Goal: Task Accomplishment & Management: Manage account settings

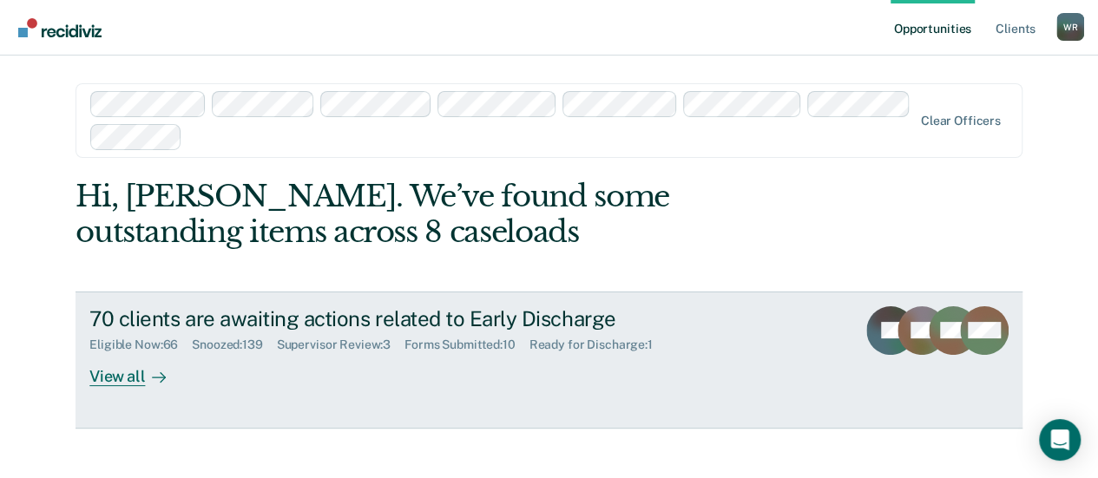
click at [359, 346] on div "Supervisor Review : 3" at bounding box center [341, 345] width 128 height 15
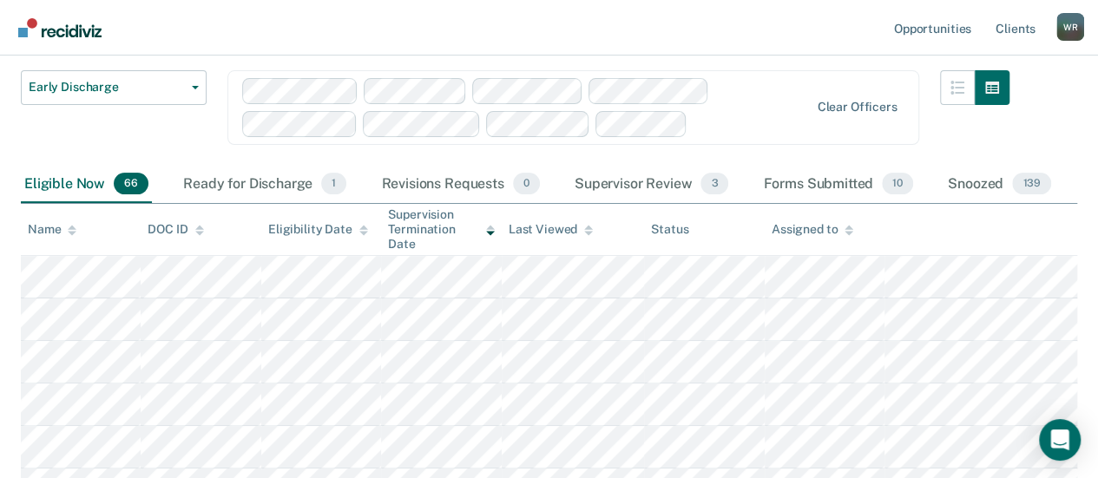
scroll to position [87, 0]
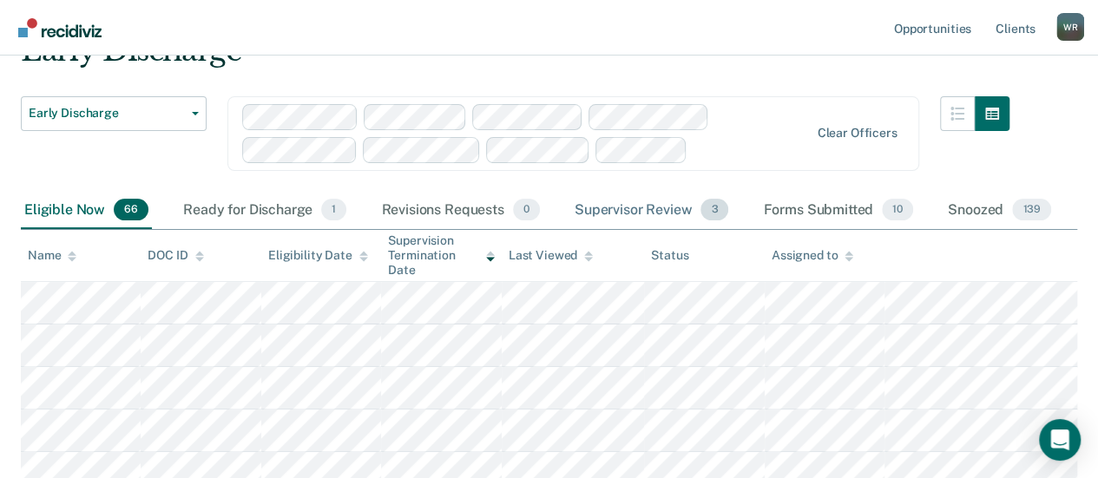
click at [655, 214] on div "Supervisor Review 3" at bounding box center [651, 211] width 161 height 38
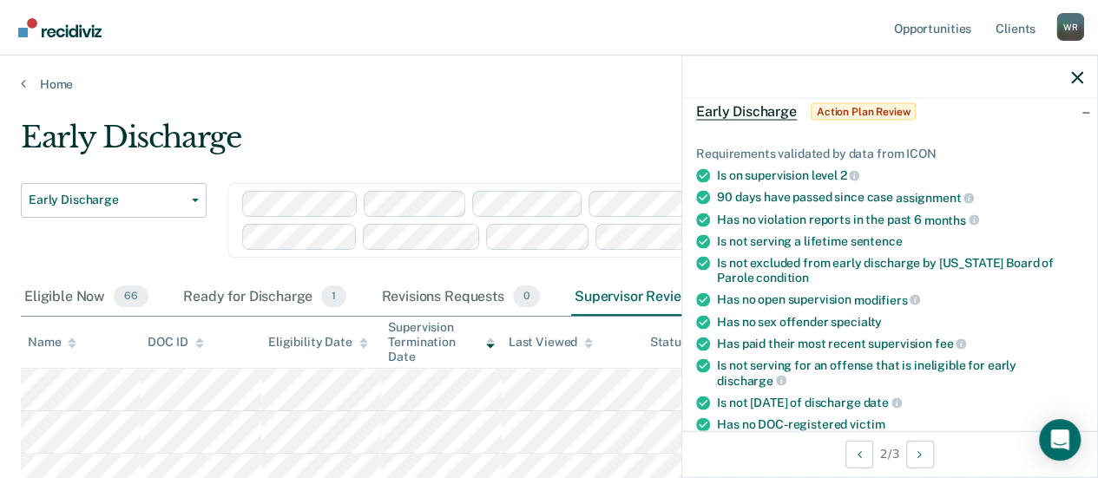
scroll to position [0, 0]
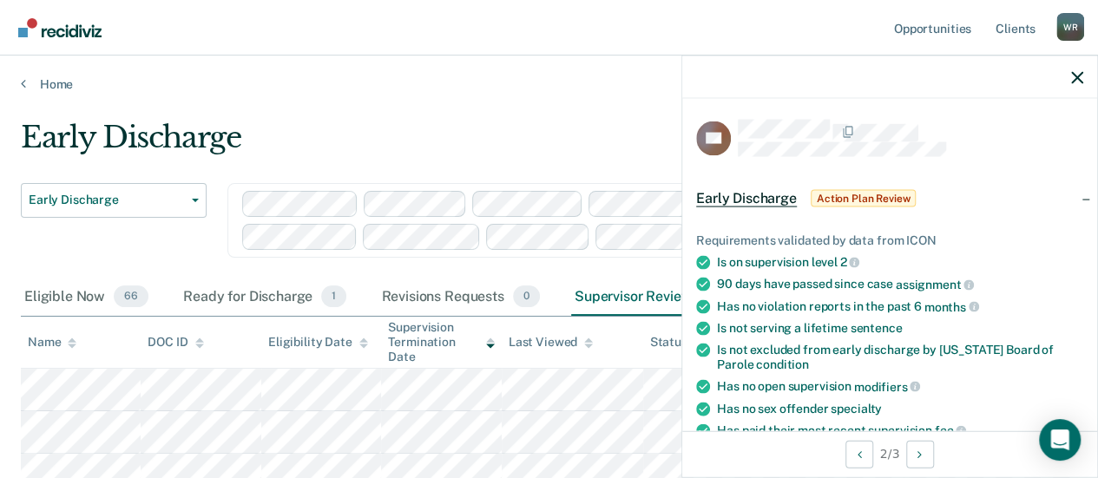
click at [450, 96] on main "Early Discharge Early Discharge Early Discharge Clear officers Eligible Now 66 …" at bounding box center [549, 354] width 1098 height 524
click at [1076, 73] on icon "button" at bounding box center [1077, 77] width 12 height 12
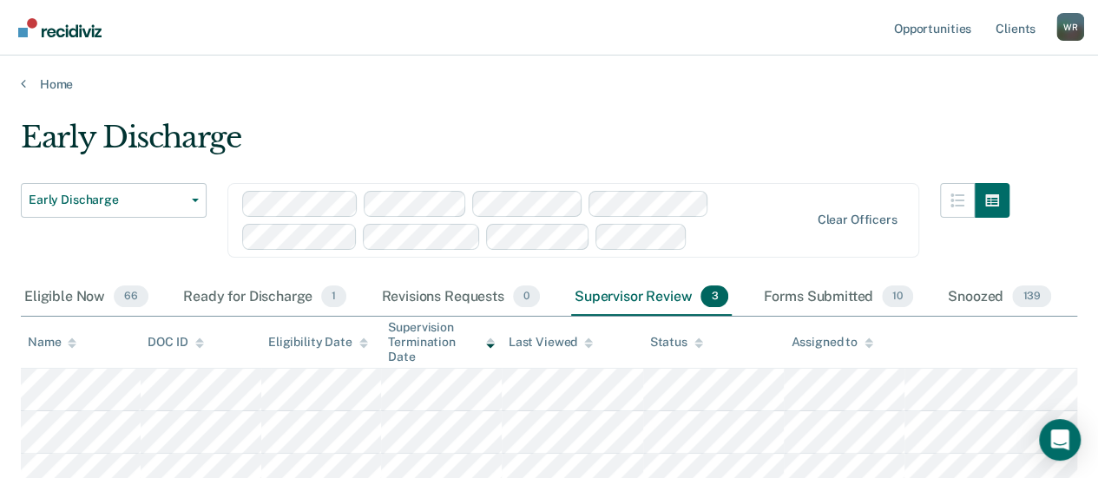
drag, startPoint x: 576, startPoint y: 1, endPoint x: 322, endPoint y: 115, distance: 277.9
click at [322, 115] on main "Early Discharge Early Discharge Early Discharge Clear officers Eligible Now 66 …" at bounding box center [549, 354] width 1098 height 524
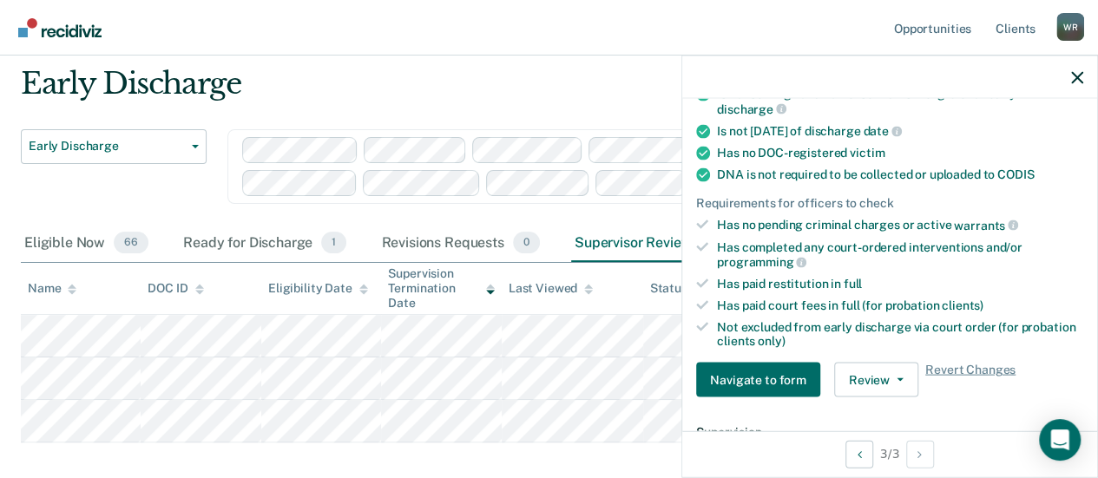
scroll to position [434, 0]
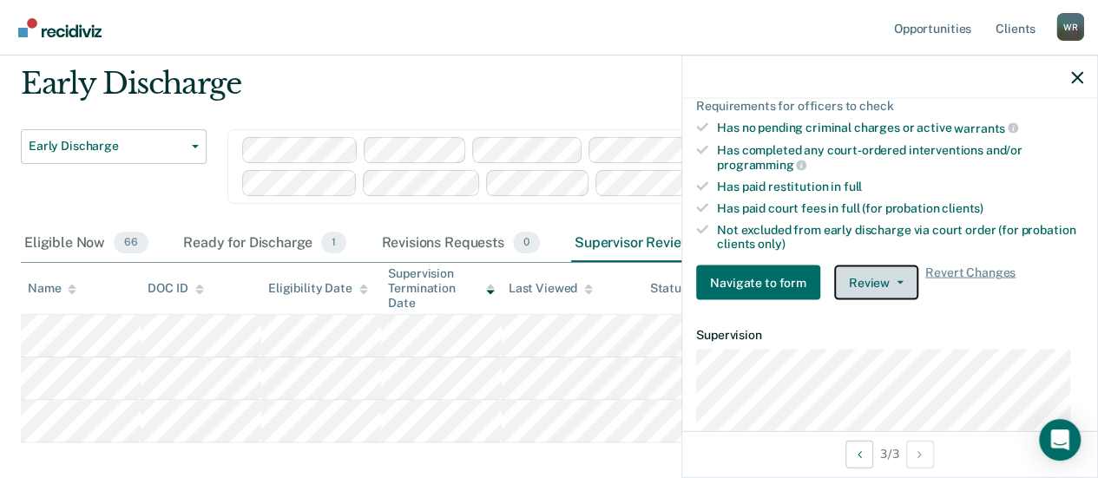
click at [897, 281] on icon "button" at bounding box center [900, 282] width 7 height 3
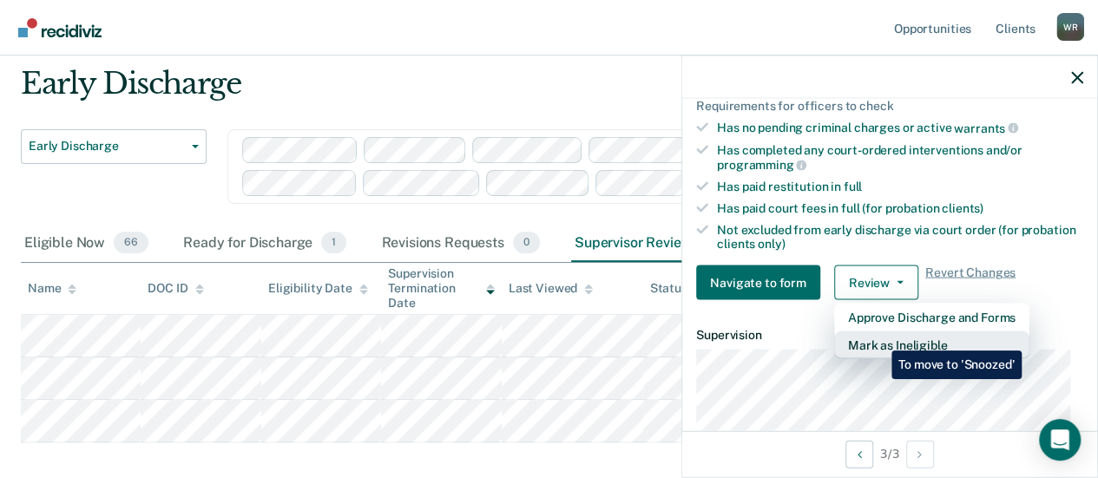
click at [879, 338] on button "Mark as Ineligible" at bounding box center [931, 346] width 195 height 28
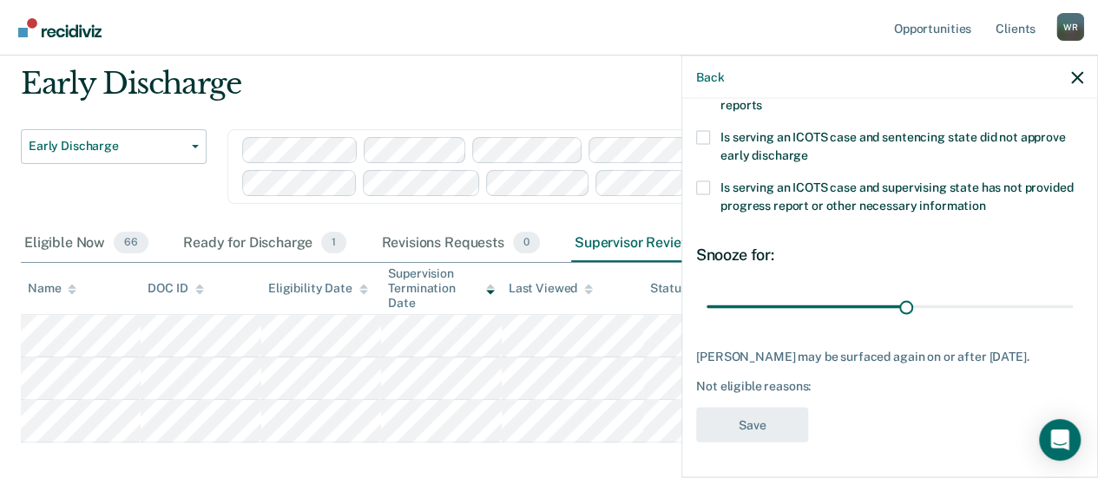
scroll to position [405, 0]
click at [1074, 72] on icon "button" at bounding box center [1077, 77] width 12 height 12
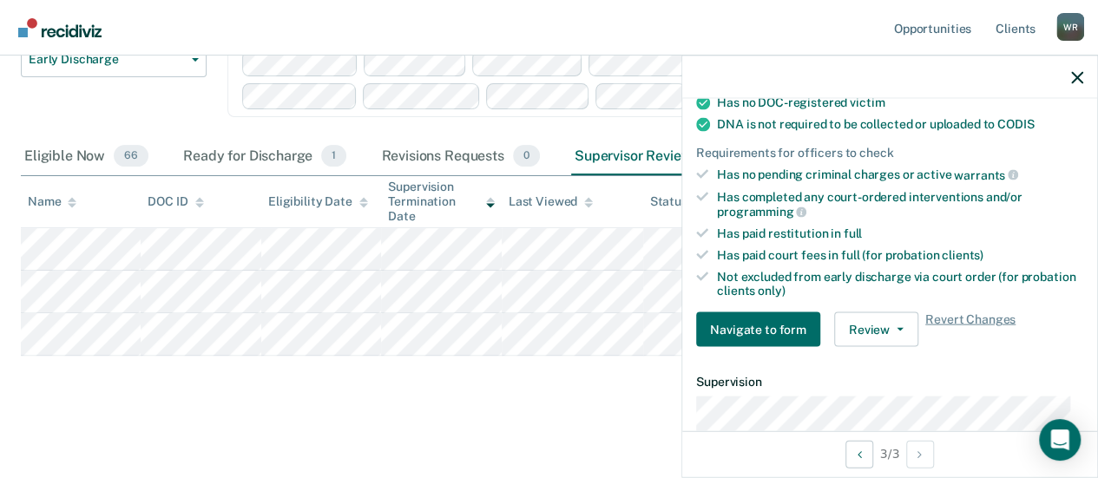
scroll to position [521, 0]
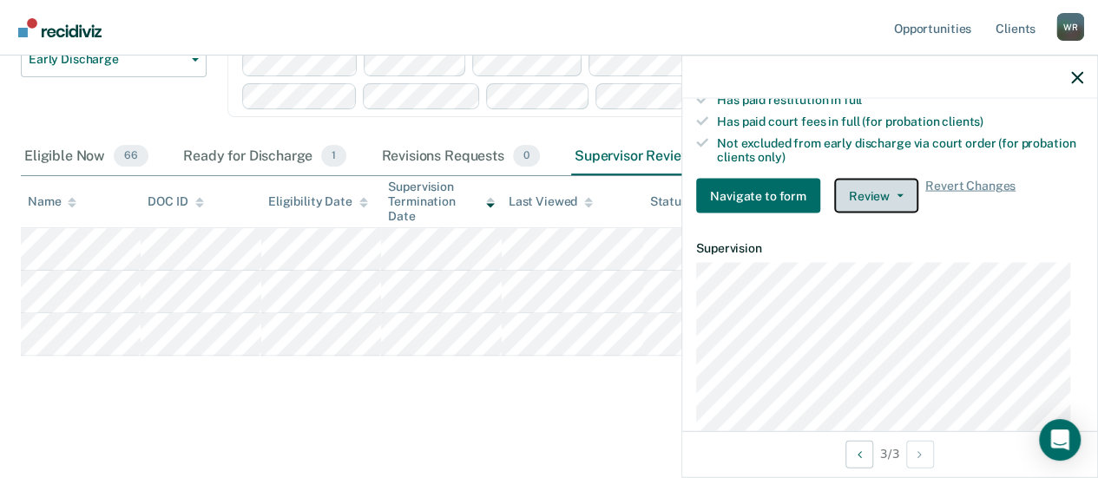
click at [899, 185] on button "Review" at bounding box center [876, 196] width 84 height 35
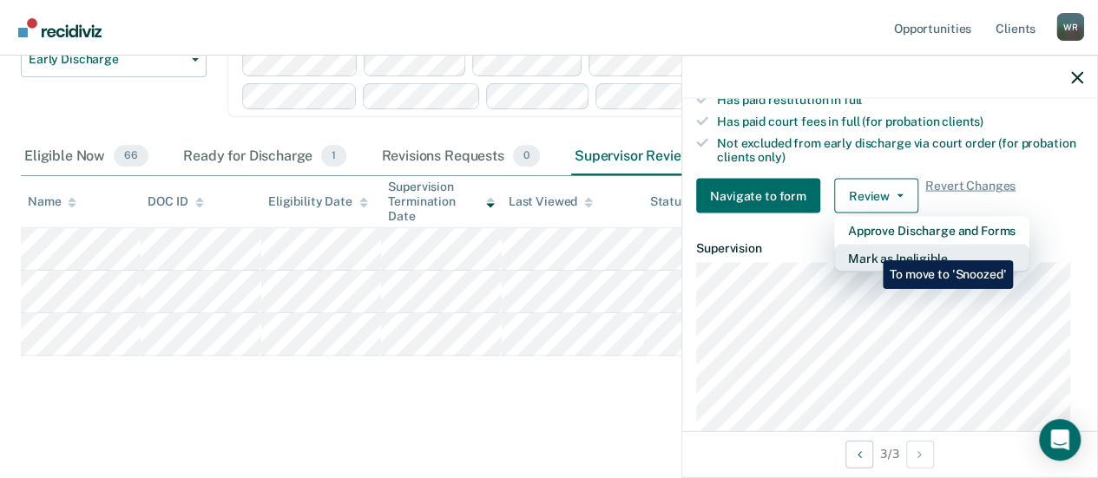
click at [870, 247] on button "Mark as Ineligible" at bounding box center [931, 259] width 195 height 28
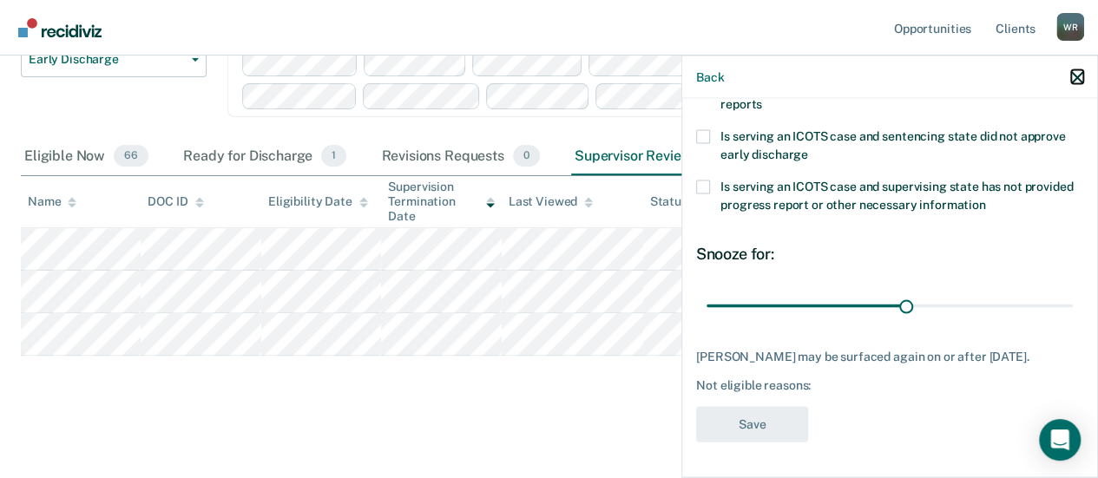
click at [1078, 78] on icon "button" at bounding box center [1077, 77] width 12 height 12
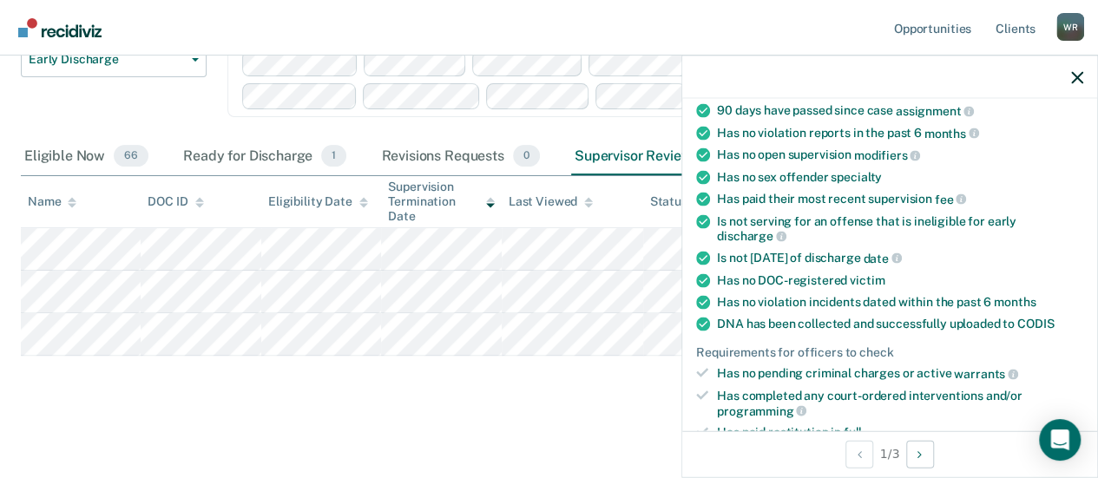
scroll to position [347, 0]
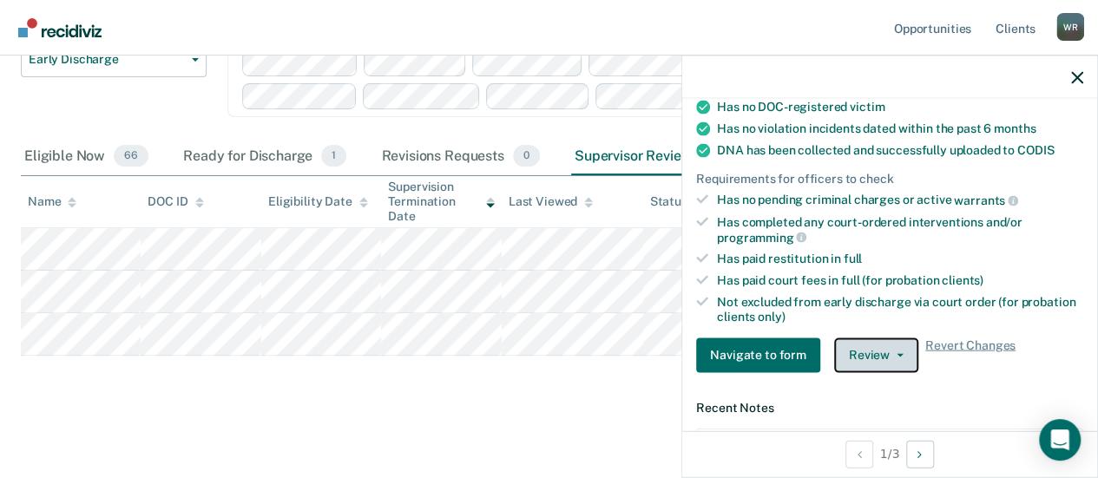
click at [898, 342] on button "Review" at bounding box center [876, 355] width 84 height 35
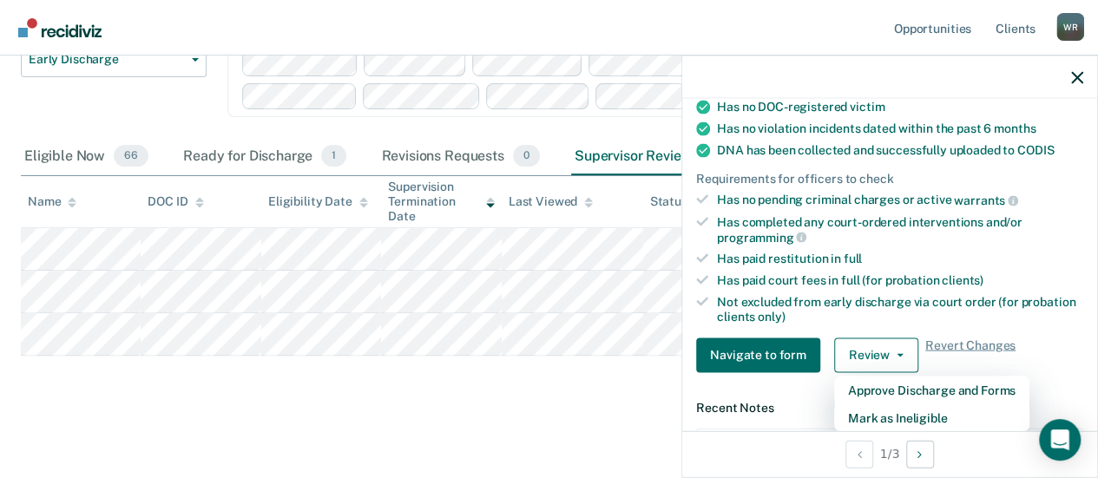
click at [85, 376] on div "Early Discharge Early Discharge Early Discharge Clear officers Eligible Now 66 …" at bounding box center [549, 192] width 1057 height 427
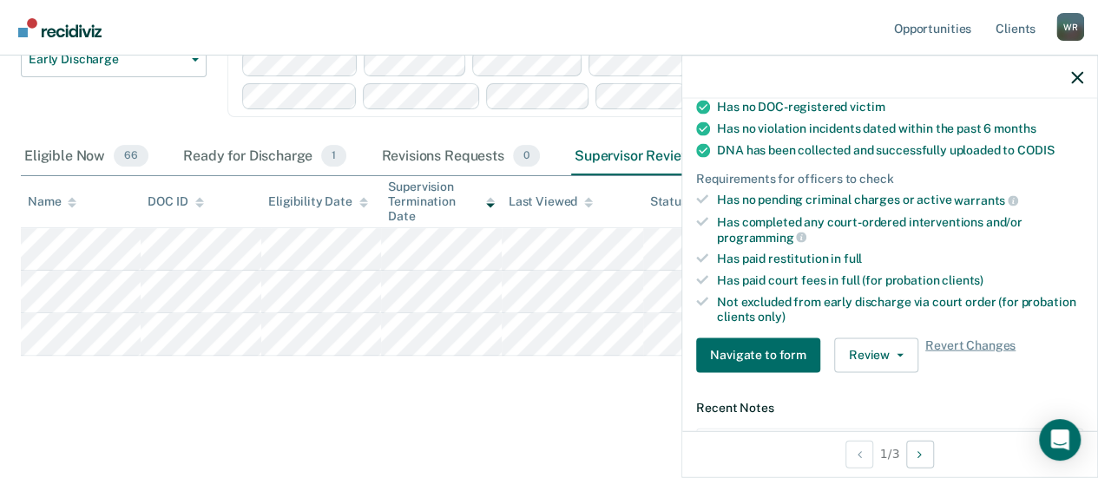
click at [729, 22] on nav "Opportunities Client s [PERSON_NAME] [PERSON_NAME] Profile How it works Log Out" at bounding box center [549, 27] width 1071 height 55
click at [1077, 72] on icon "button" at bounding box center [1077, 77] width 12 height 12
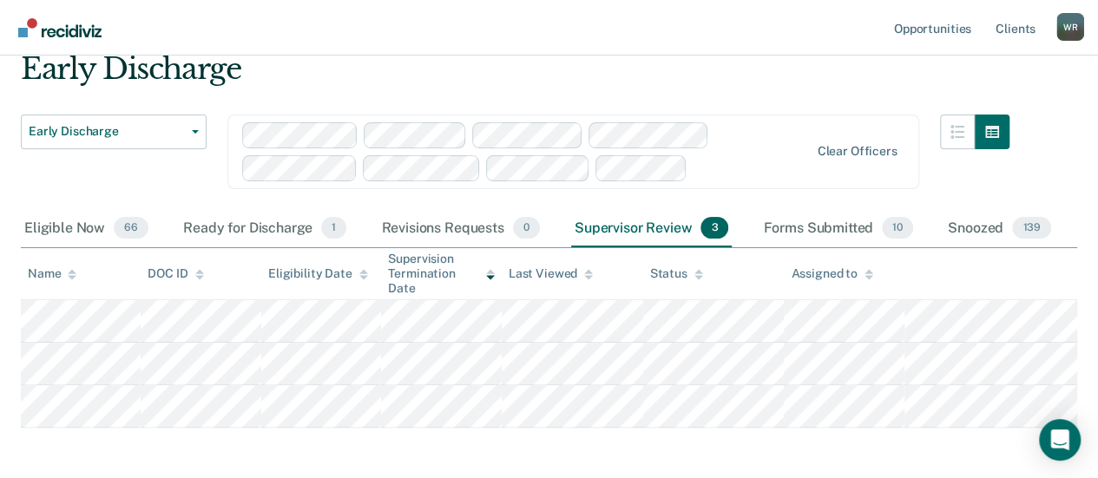
scroll to position [141, 0]
